Goal: Information Seeking & Learning: Learn about a topic

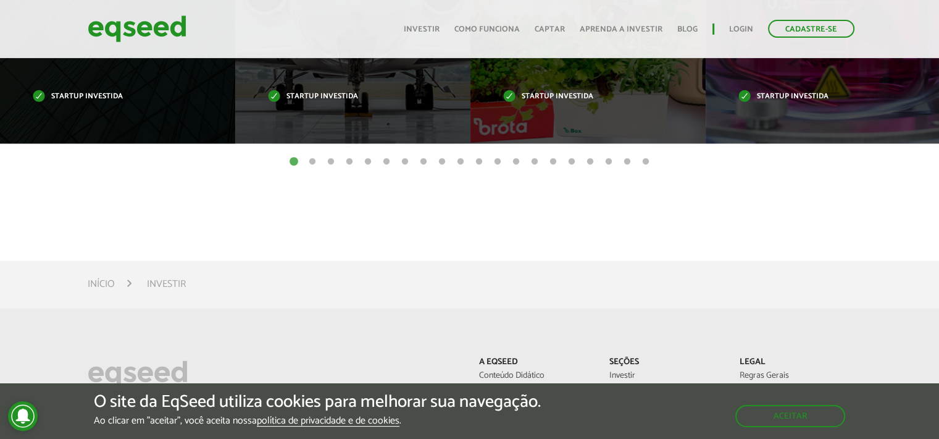
scroll to position [697, 0]
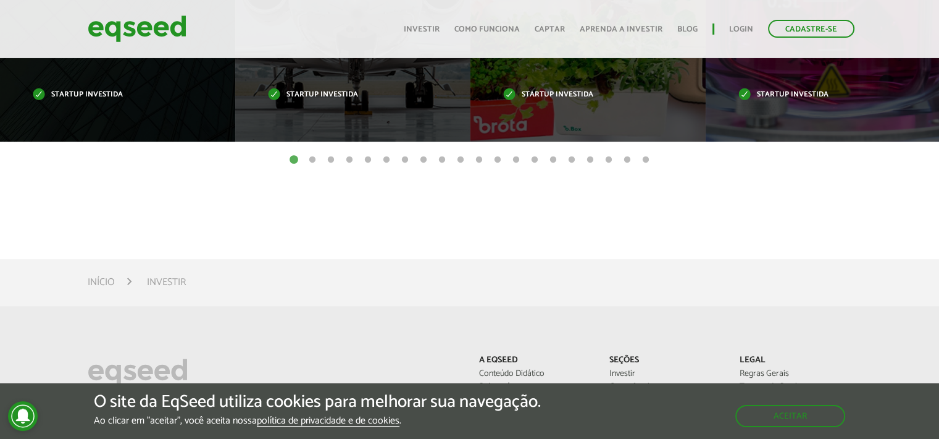
click at [311, 158] on button "2" at bounding box center [312, 160] width 12 height 12
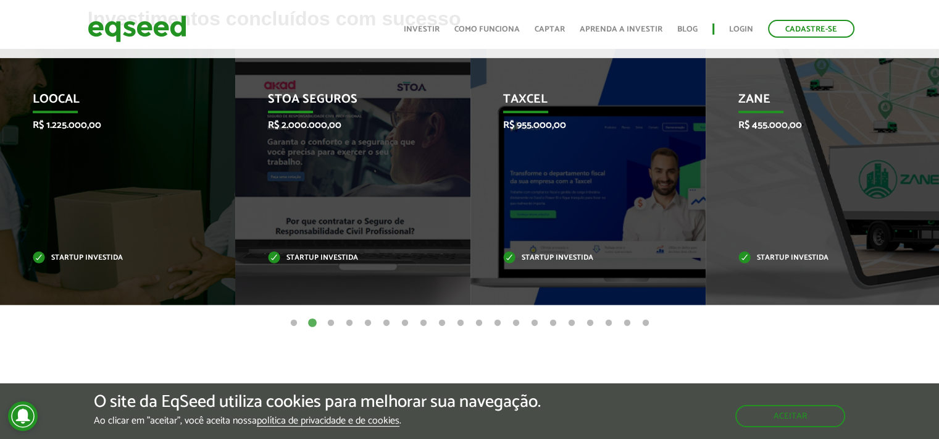
scroll to position [531, 0]
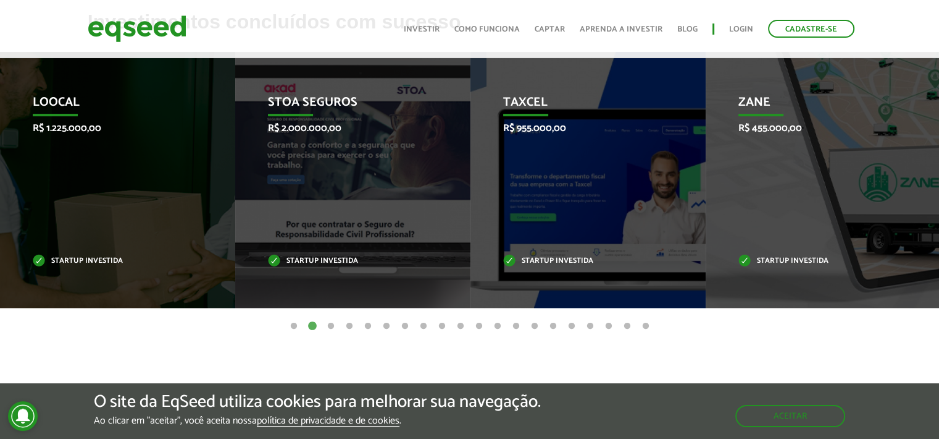
click at [329, 325] on button "3" at bounding box center [331, 326] width 12 height 12
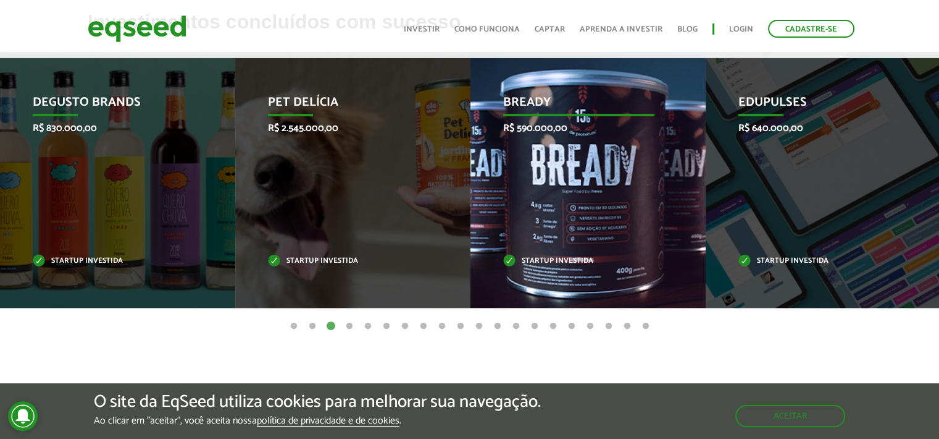
click at [622, 167] on div "Bready R$ 590.000,00 Startup investida" at bounding box center [579, 180] width 217 height 256
click at [553, 258] on p "Startup investida" at bounding box center [579, 261] width 152 height 7
click at [511, 262] on p "Startup investida" at bounding box center [579, 261] width 152 height 7
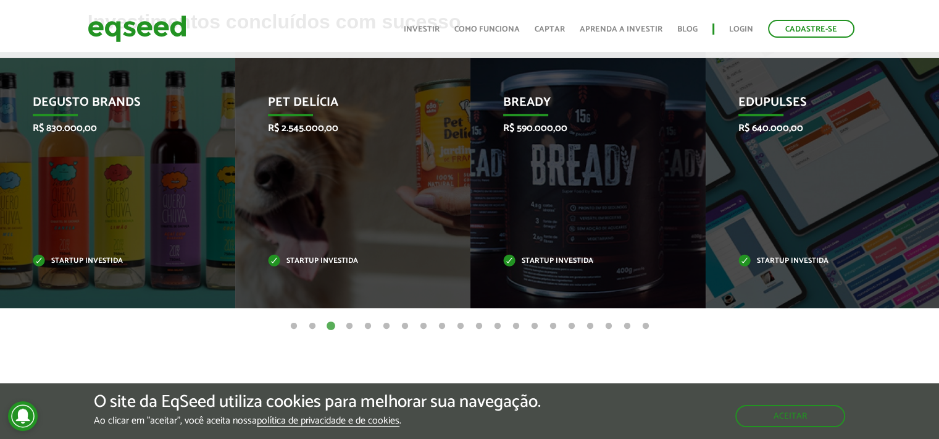
click at [348, 323] on button "4" at bounding box center [349, 326] width 12 height 12
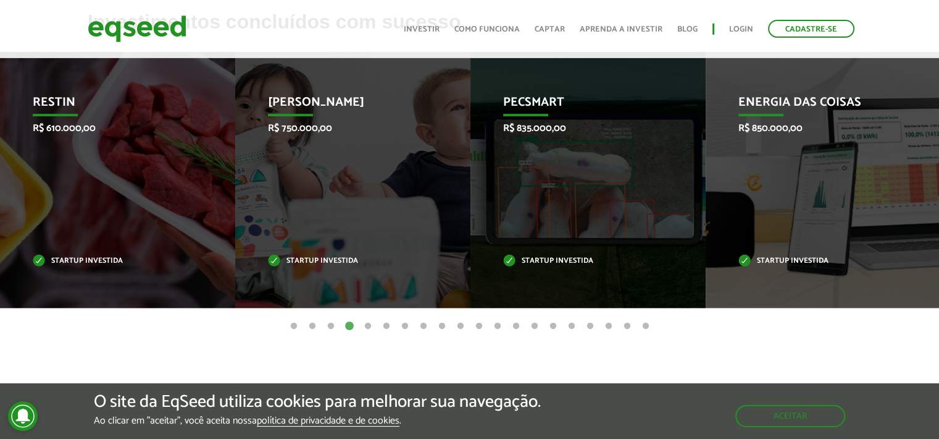
click at [362, 322] on button "5" at bounding box center [368, 326] width 12 height 12
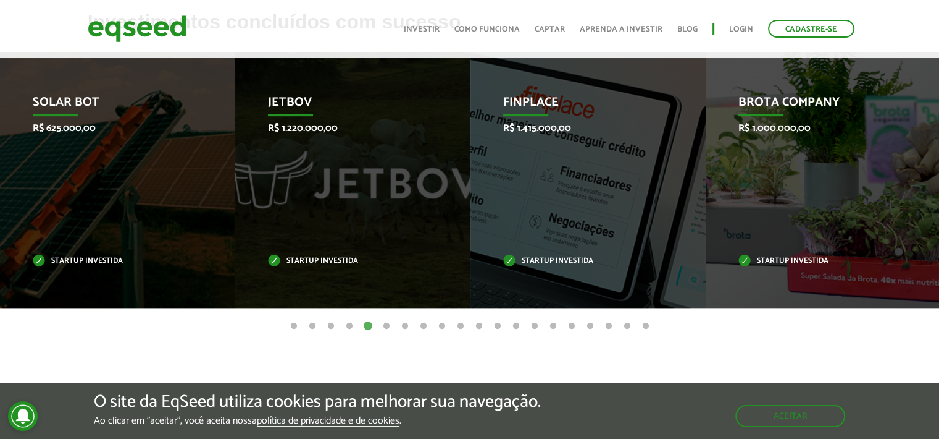
click at [387, 325] on button "6" at bounding box center [386, 326] width 12 height 12
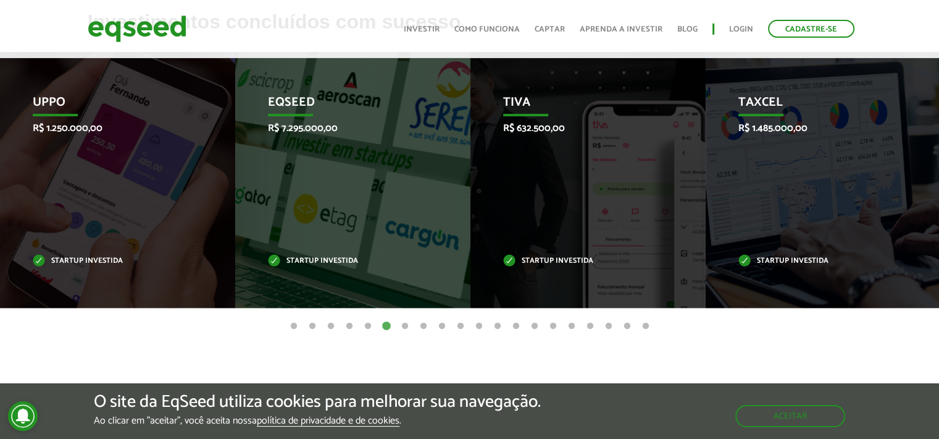
click at [413, 325] on ul "1 2 3 4 5 6 7 8 9 10 11 12 13 14 15 16 17 18 19 20" at bounding box center [469, 326] width 939 height 14
click at [403, 322] on button "7" at bounding box center [405, 326] width 12 height 12
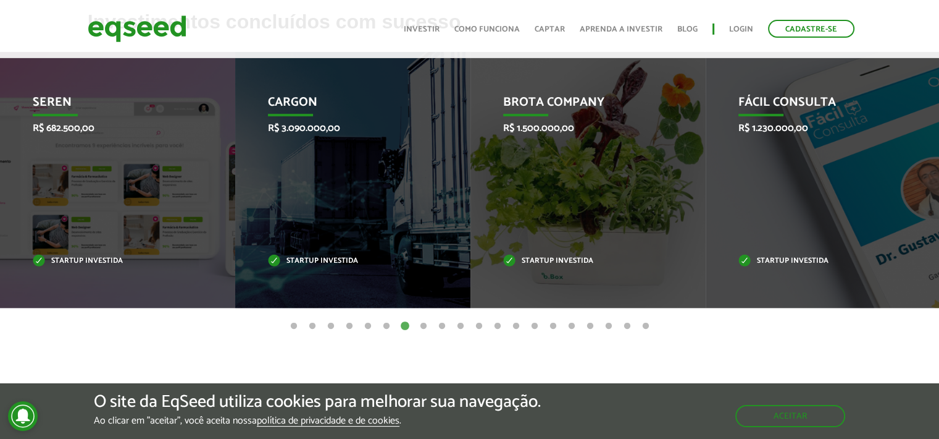
click at [424, 324] on button "8" at bounding box center [424, 326] width 12 height 12
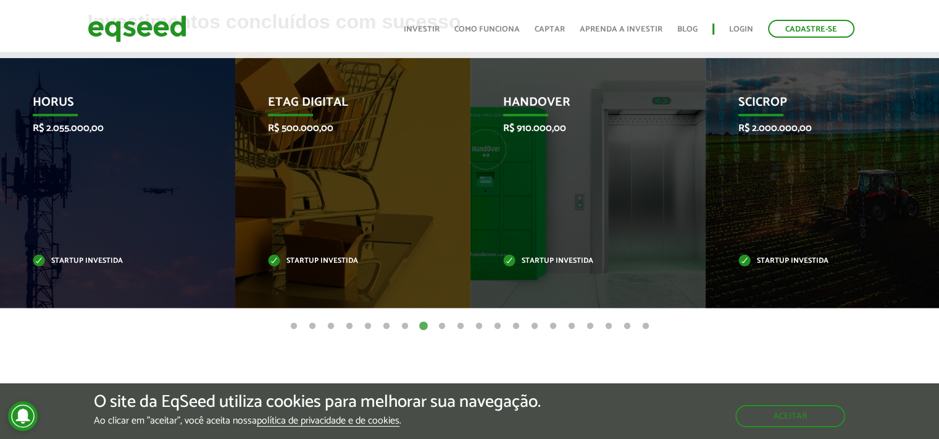
click at [443, 322] on button "9" at bounding box center [442, 326] width 12 height 12
